Goal: Ask a question

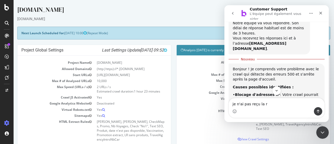
scroll to position [52, 0]
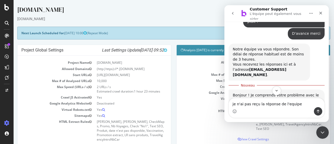
click at [248, 104] on textarea "je n'ai pas reçu la réponse de l'equipe" at bounding box center [277, 102] width 96 height 9
type textarea "je n'ai pas toujours reçu la réponse de l'équipe"
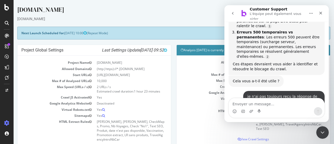
scroll to position [238, 0]
click at [314, 11] on button "Accueil" at bounding box center [311, 13] width 10 height 10
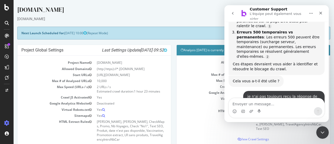
drag, startPoint x: 249, startPoint y: 87, endPoint x: 276, endPoint y: 87, distance: 26.4
drag, startPoint x: 281, startPoint y: 74, endPoint x: 282, endPoint y: 66, distance: 8.0
click at [234, 12] on icon "go back" at bounding box center [233, 13] width 4 height 4
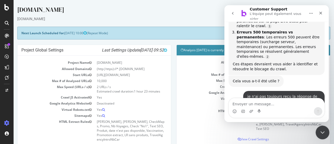
click at [321, 137] on div "Fermer le Messenger Intercom" at bounding box center [322, 131] width 13 height 13
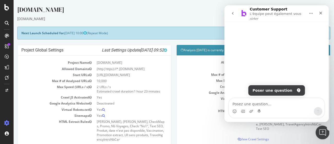
click at [322, 134] on icon "Ouvrir le Messenger Intercom" at bounding box center [322, 131] width 9 height 9
